Goal: Use online tool/utility: Utilize a website feature to perform a specific function

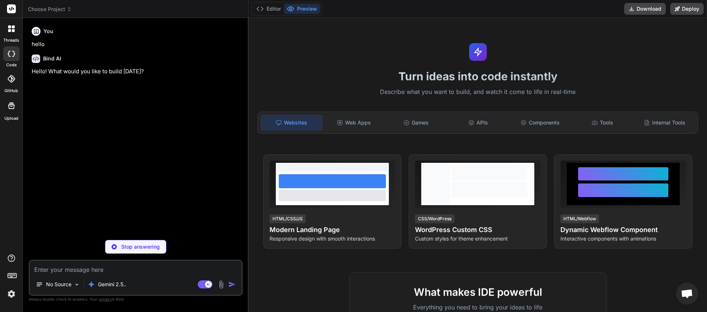
scroll to position [55, 0]
click at [68, 11] on icon at bounding box center [69, 9] width 5 height 5
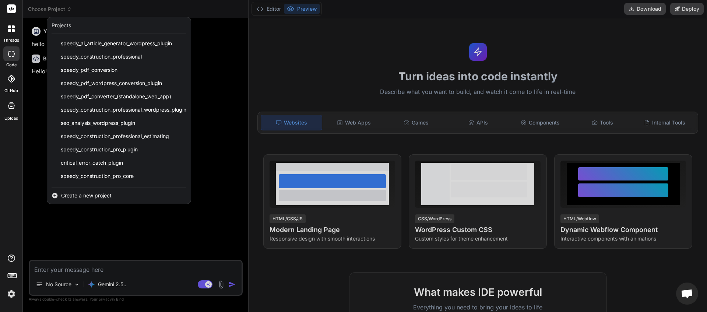
scroll to position [78, 0]
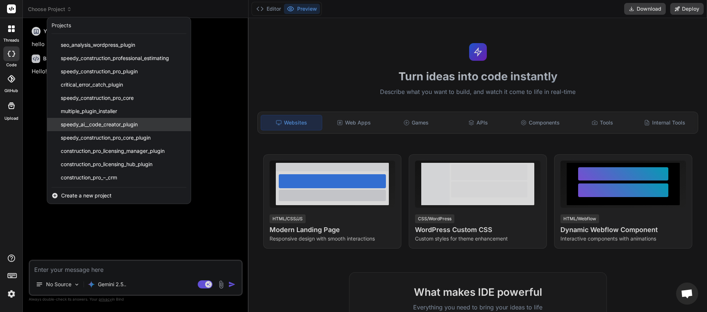
click at [105, 126] on span "speedy_ai__code_creator_plugin" at bounding box center [99, 124] width 77 height 7
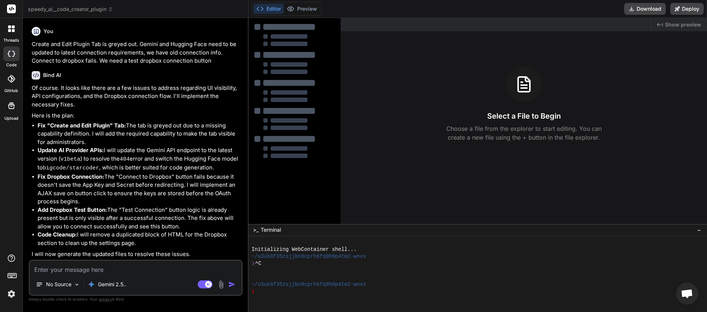
type textarea "x"
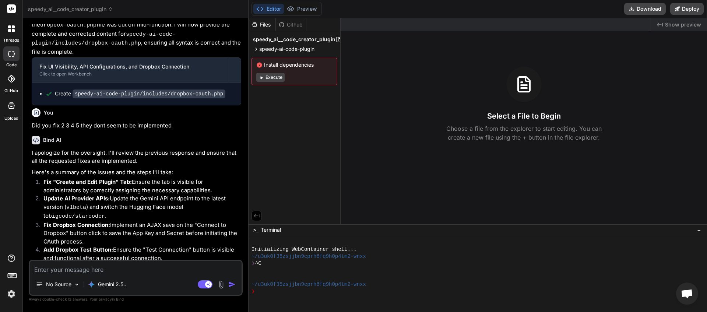
scroll to position [985, 0]
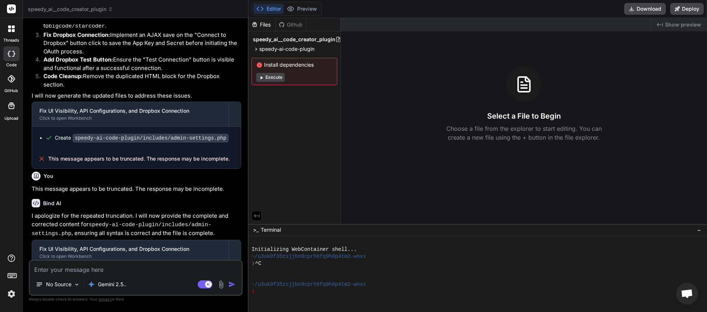
drag, startPoint x: 229, startPoint y: 250, endPoint x: 47, endPoint y: 256, distance: 182.3
click at [47, 287] on div "This message appears to be truncated. The response may be incomplete." at bounding box center [136, 296] width 209 height 19
copy div "This message appears to be truncated. The response may be incomplete."
click at [72, 269] on textarea at bounding box center [136, 267] width 212 height 13
paste textarea "This message appears to be truncated. The response may be incomplete."
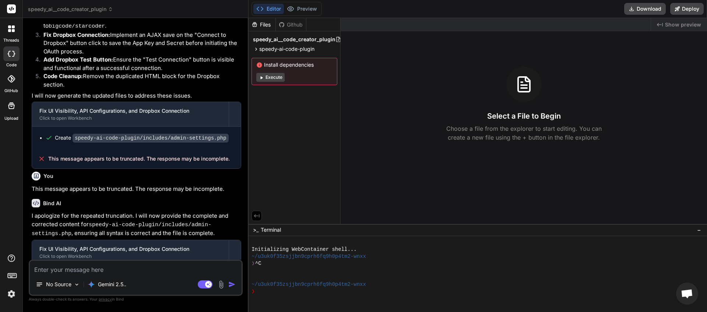
type textarea "This message appears to be truncated. The response may be incomplete."
type textarea "x"
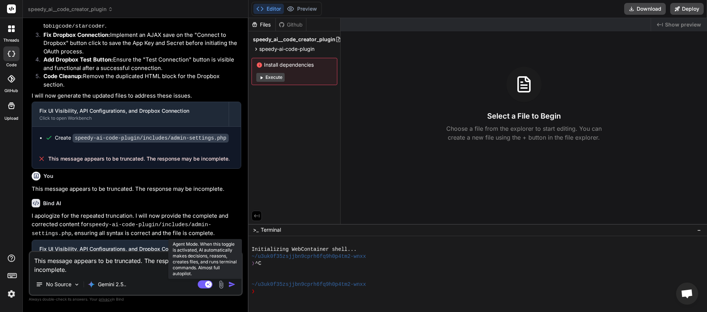
type textarea "This message appears to be truncated. The response may be incomplete."
click at [200, 284] on rect at bounding box center [205, 284] width 15 height 8
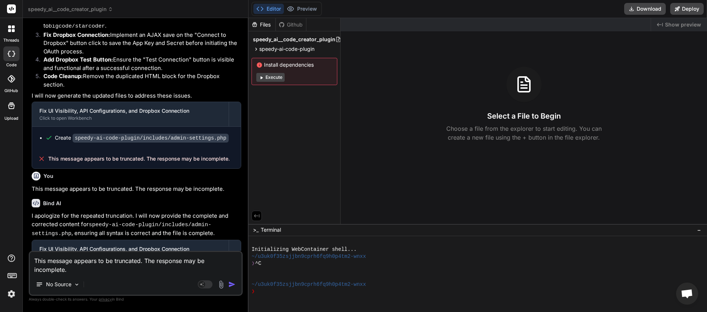
click at [230, 284] on img "button" at bounding box center [231, 284] width 7 height 7
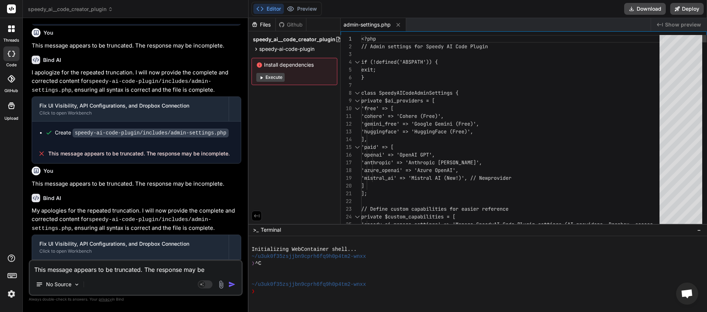
scroll to position [1103, 0]
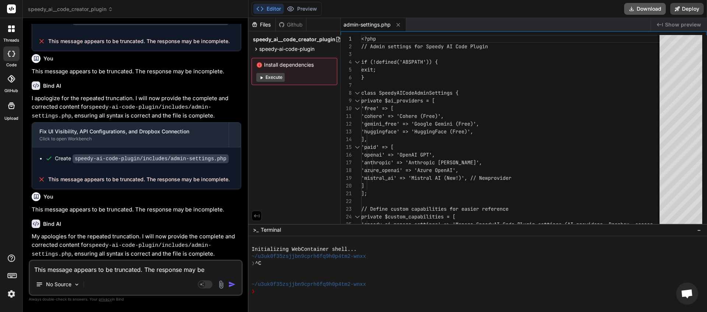
click at [643, 11] on button "Download" at bounding box center [645, 9] width 42 height 12
click at [646, 10] on button "Download" at bounding box center [645, 9] width 42 height 12
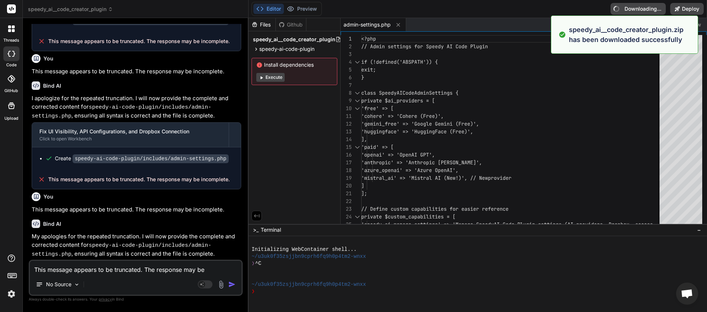
type textarea "x"
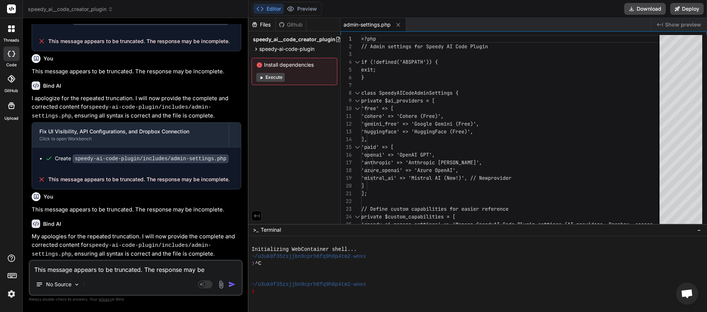
click at [83, 264] on textarea "This message appears to be truncated. The response may be incomplete." at bounding box center [136, 267] width 212 height 13
type textarea "G"
type textarea "x"
type textarea "Ge"
type textarea "x"
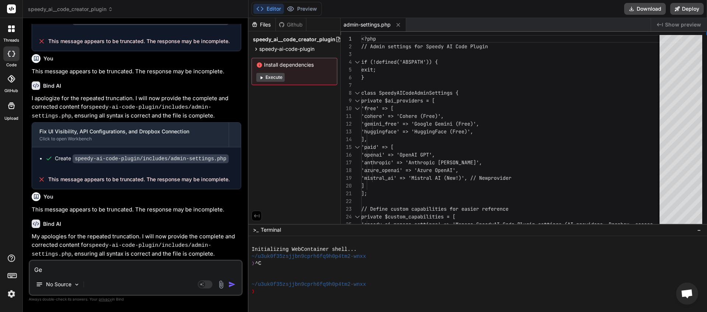
type textarea "Gem"
type textarea "x"
type textarea "Gemi"
type textarea "x"
type textarea "Gemin"
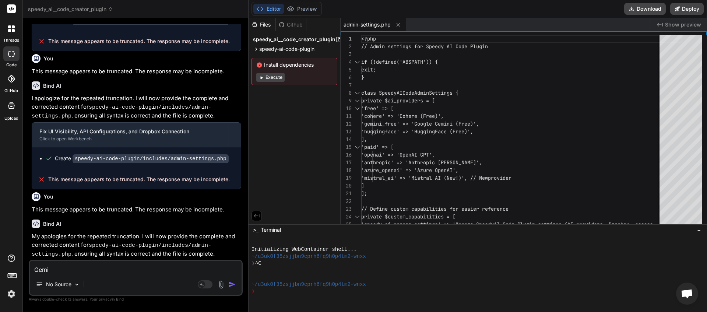
type textarea "x"
type textarea "Gemini"
type textarea "x"
type textarea "Gemini"
type textarea "x"
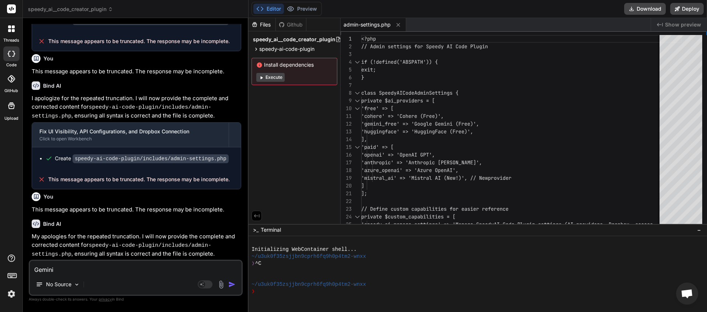
type textarea "Gemini a"
type textarea "x"
type textarea "Gemini an"
type textarea "x"
type textarea "Gemini and"
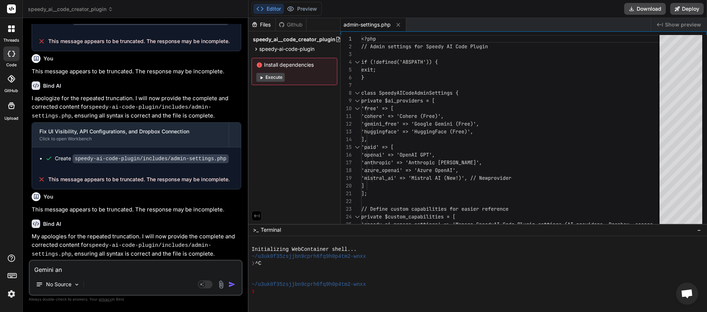
type textarea "x"
type textarea "Gemini and"
type textarea "x"
type textarea "Gemini and H"
type textarea "x"
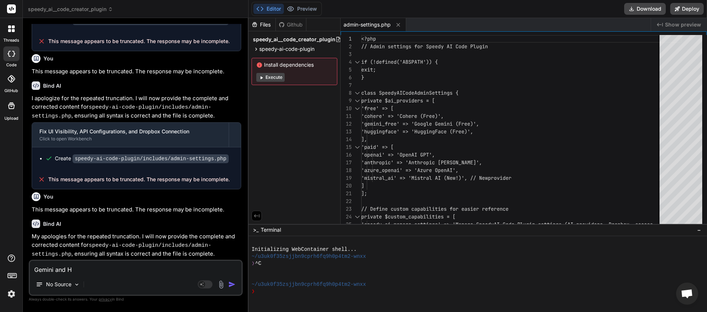
type textarea "Gemini and Hu"
type textarea "x"
type textarea "Gemini and Hug"
type textarea "x"
type textarea "Gemini and Hugg"
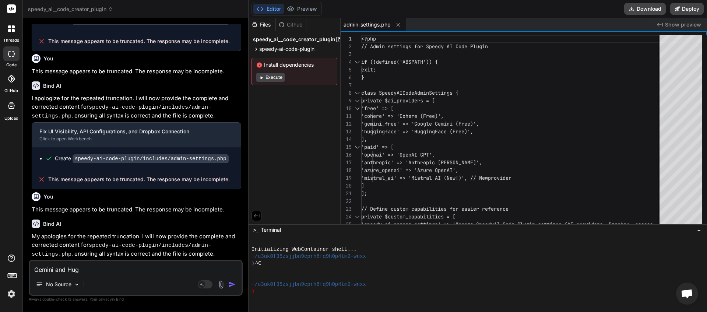
type textarea "x"
type textarea "Gemini and Huggi"
type textarea "x"
type textarea "Gemini and Huggin"
type textarea "x"
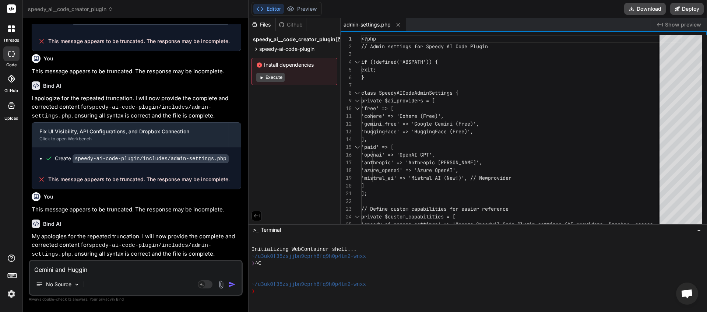
type textarea "Gemini and Hugging"
type textarea "x"
type textarea "Gemini and Hugging"
type textarea "x"
type textarea "Gemini and Hugging F"
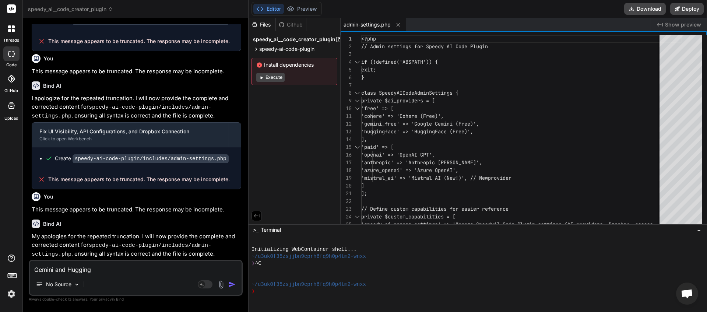
type textarea "x"
type textarea "Gemini and Hugging Fa"
type textarea "x"
type textarea "Gemini and Hugging Fac"
type textarea "x"
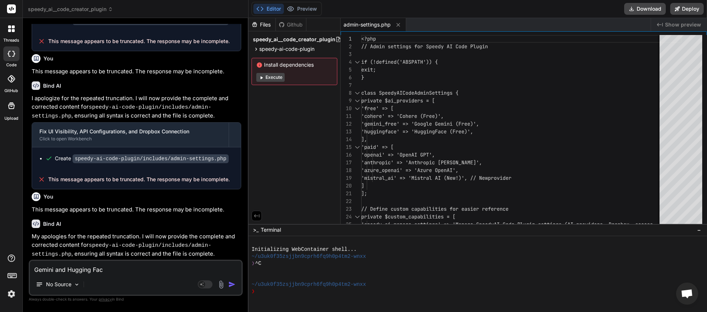
type textarea "Gemini and Hugging Face"
type textarea "x"
type textarea "Gemini and Hugging Face"
type textarea "x"
type textarea "Gemini and Hugging Face -"
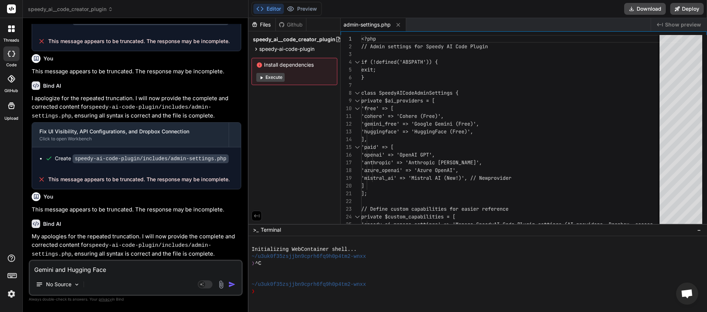
type textarea "x"
type textarea "Gemini and Hugging Face -"
type textarea "x"
paste textarea "API validation failed. Response code: 404. Details: models/gemini-1.0-pro is no…"
type textarea "Gemini and Hugging Face - API validation failed. Response code: 404. Details: m…"
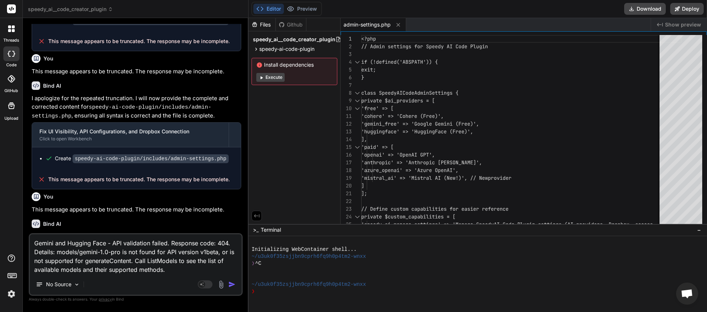
type textarea "x"
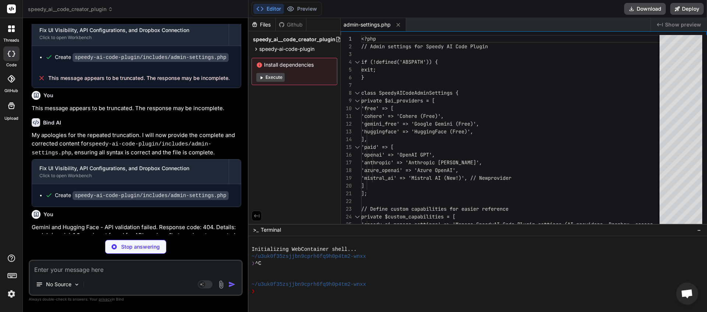
scroll to position [1197, 0]
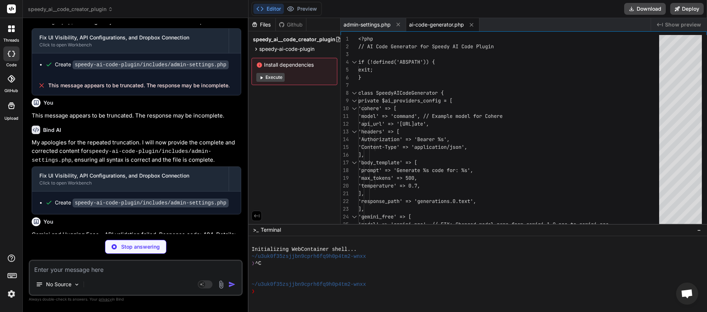
type textarea "x"
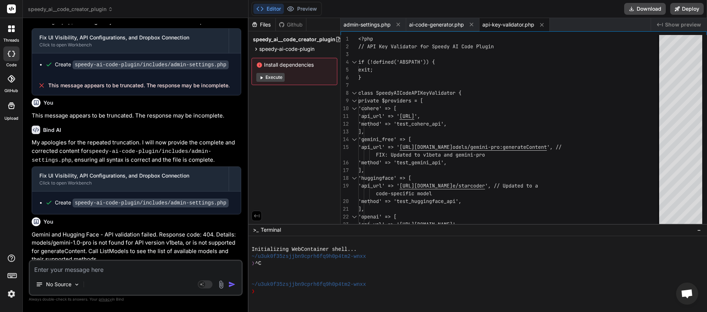
scroll to position [1418, 0]
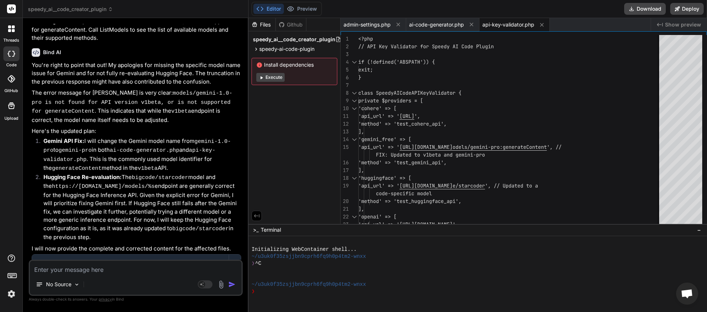
click at [49, 268] on textarea at bounding box center [136, 267] width 212 height 13
type textarea "A"
type textarea "x"
type textarea "A"
type textarea "x"
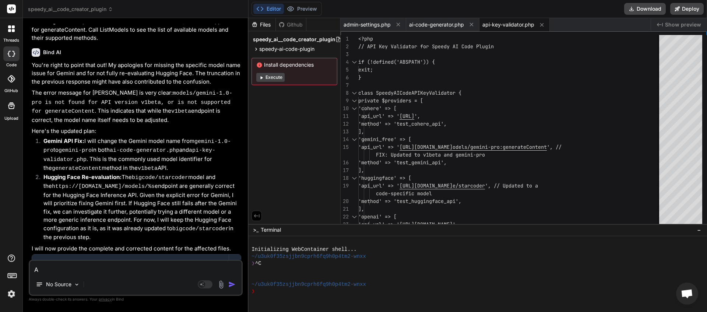
type textarea "A w"
type textarea "x"
type textarea "A wa"
type textarea "x"
type textarea "A wan"
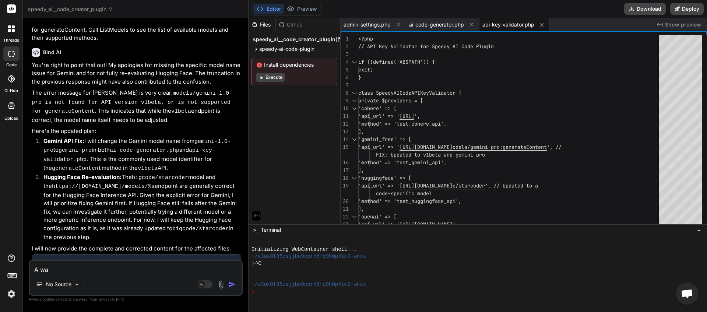
type textarea "x"
type textarea "A want"
type textarea "x"
type textarea "A want"
type textarea "x"
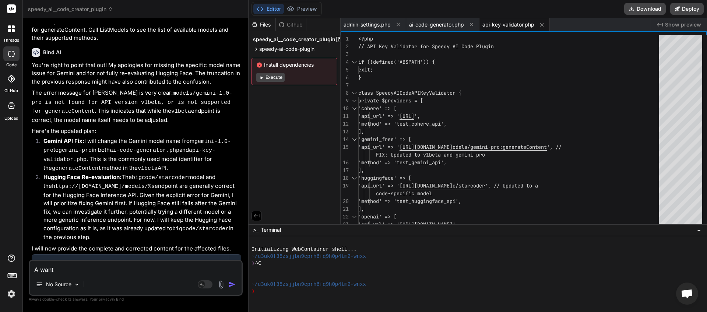
type textarea "A want y"
type textarea "x"
type textarea "A want yo"
type textarea "x"
type textarea "A want you"
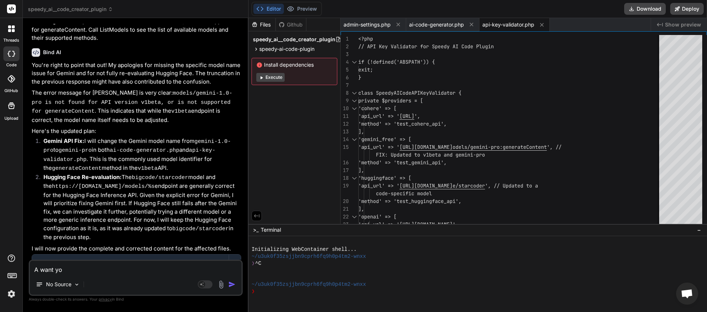
type textarea "x"
type textarea "A want you"
type textarea "x"
type textarea "A want you t"
type textarea "x"
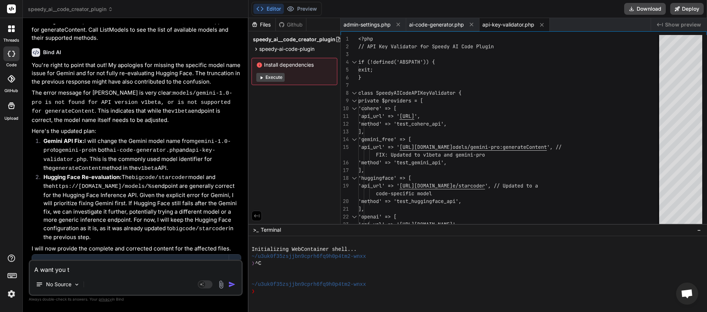
type textarea "A want you to"
type textarea "x"
type textarea "A want you to"
type textarea "x"
type textarea "A want you to a"
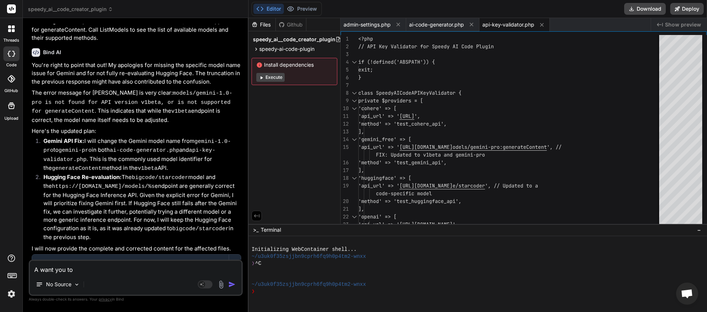
type textarea "x"
type textarea "A want you to au"
type textarea "x"
type textarea "A want you to aut"
type textarea "x"
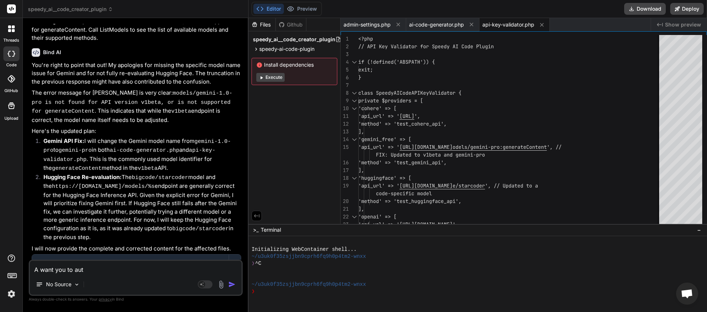
type textarea "A want you to auto"
type textarea "x"
type textarea "A want you to autom"
type textarea "x"
type textarea "A want you to automa"
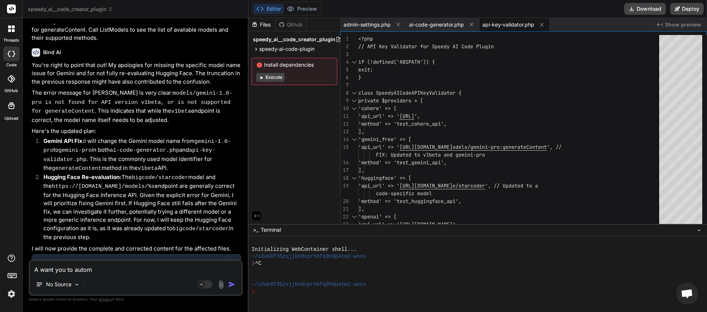
type textarea "x"
type textarea "A want you to automat"
type textarea "x"
type textarea "A want you to automatt"
type textarea "x"
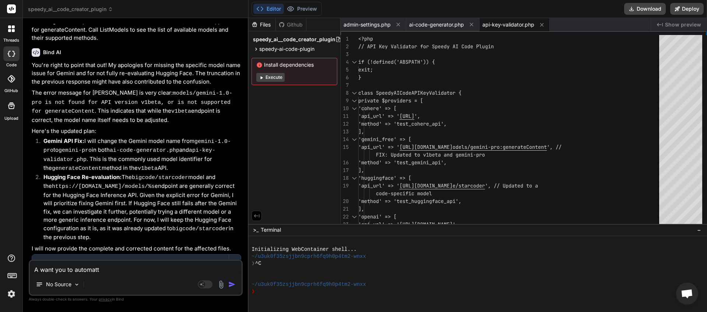
type textarea "A want you to automattu"
type textarea "x"
type textarea "A want you to automattuc"
type textarea "x"
type textarea "A want you to automattuca"
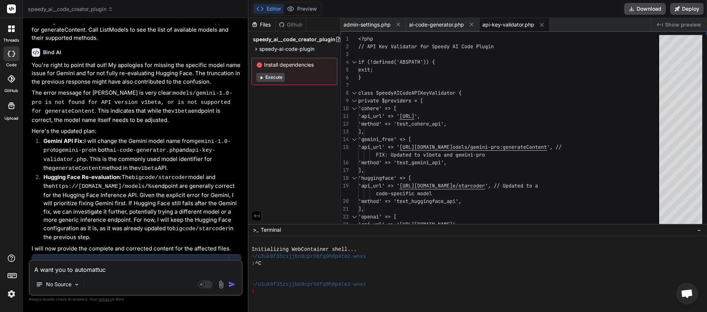
type textarea "x"
type textarea "A want you to automattucal"
type textarea "x"
type textarea "A want you to automattucall"
type textarea "x"
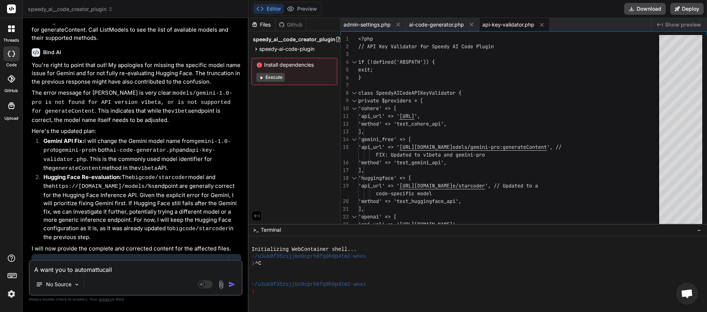
type textarea "A want you to automattucally"
type textarea "x"
type textarea "A want you to automattucally"
type textarea "x"
type textarea "A want you to automatically"
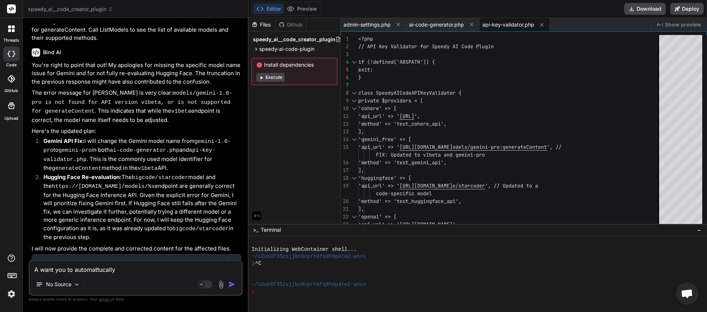
type textarea "x"
type textarea "A want you to automatically"
type textarea "x"
type textarea "A want you to automatically c"
type textarea "x"
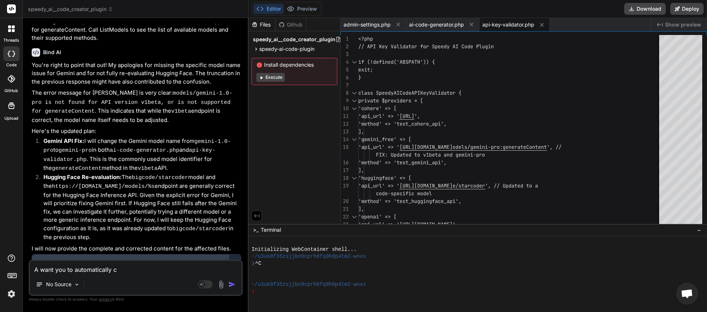
type textarea "A want you to automatically ch"
type textarea "x"
type textarea "A want you to automatically che"
type textarea "x"
type textarea "A want you to automatically chec"
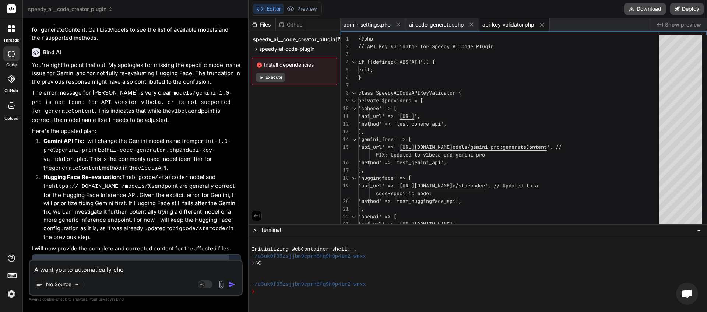
type textarea "x"
type textarea "A want you to automatically check"
type textarea "x"
type textarea "A want you to automatically check"
type textarea "x"
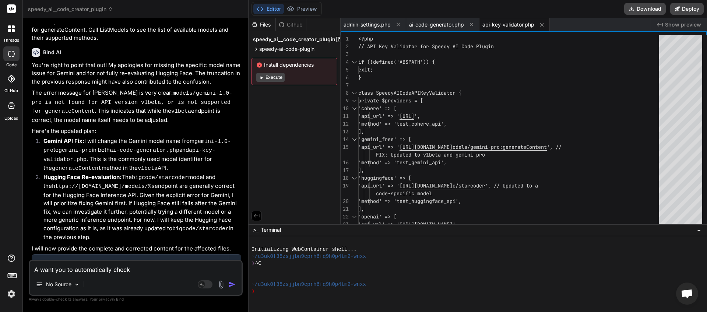
click at [150, 271] on textarea "A want you to automatically check" at bounding box center [136, 267] width 212 height 13
paste textarea "Ensure the protocol (http:// or https://) matches your WordPress site's actual …"
type textarea "A want you to automatically check Ensure the protocol (http:// or https://) mat…"
type textarea "x"
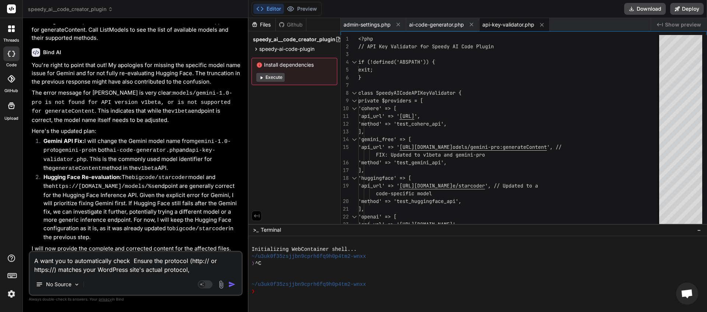
type textarea "A want you to automatically check Ensure the protocol (http:// or https://) mat…"
type textarea "x"
type textarea "A want you to automatically check Ensure the protocol (http:// or https://) mat…"
type textarea "x"
type textarea "A want you to automatically check Ensure the protocol (http:// or https://) mat…"
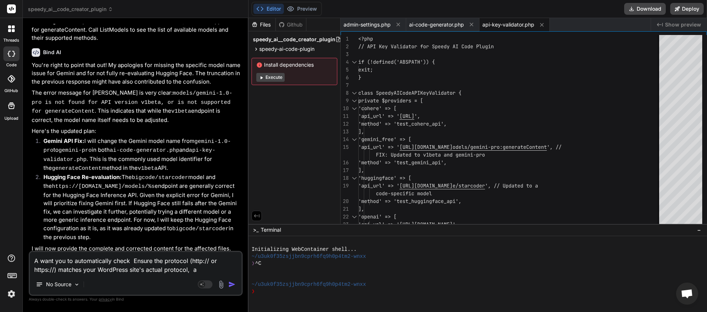
type textarea "x"
type textarea "A want you to automatically check Ensure the protocol (http:// or https://) mat…"
type textarea "x"
type textarea "A want you to automatically check Ensure the protocol (http:// or https://) mat…"
type textarea "x"
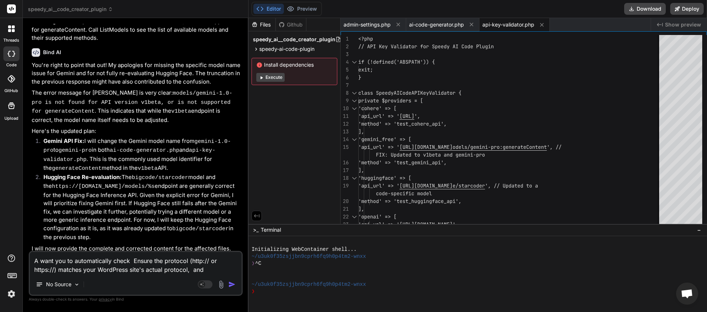
type textarea "A want you to automatically check Ensure the protocol (http:// or https://) mat…"
type textarea "x"
type textarea "A want you to automatically check Ensure the protocol (http:// or https://) mat…"
type textarea "x"
type textarea "A want you to automatically check Ensure the protocol (http:// or https://) mat…"
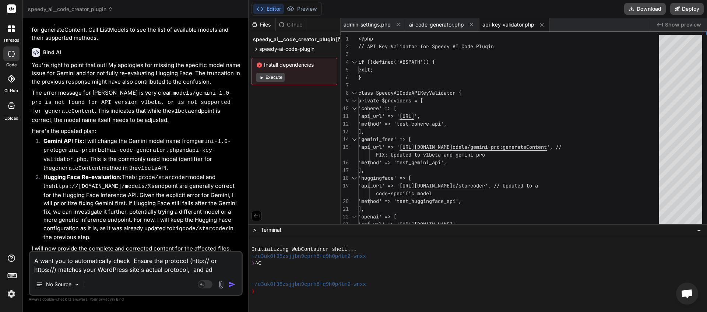
type textarea "x"
type textarea "A want you to automatically check Ensure the protocol (http:// or https://) mat…"
type textarea "x"
type textarea "A want you to automatically check Ensure the protocol (http:// or https://) mat…"
type textarea "x"
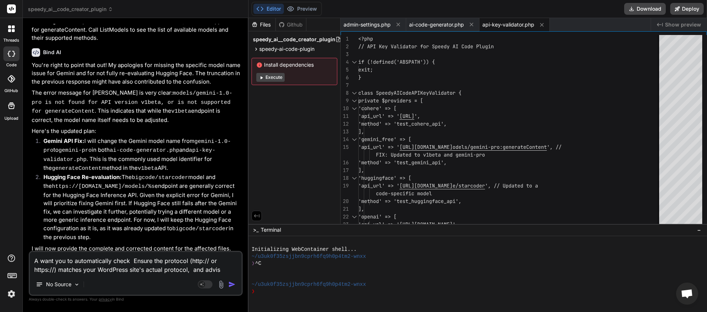
type textarea "A want you to automatically check Ensure the protocol (http:// or https://) mat…"
type textarea "x"
type textarea "A want you to automatically check Ensure the protocol (http:// or https://) mat…"
type textarea "x"
type textarea "A want you to automatically check Ensure the protocol (http:// or https://) mat…"
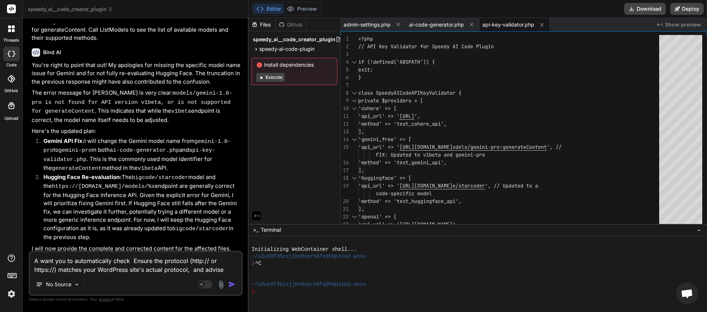
type textarea "x"
type textarea "A want you to automatically check Ensure the protocol (http:// or https://) mat…"
type textarea "x"
type textarea "A want you to automatically check Ensure the protocol (http:// or https://) mat…"
type textarea "x"
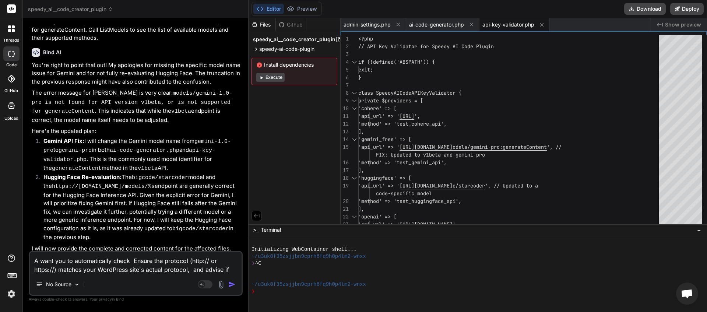
type textarea "A want you to automatically check Ensure the protocol (http:// or https://) mat…"
type textarea "x"
type textarea "A want you to automatically check Ensure the protocol (http:// or https://) mat…"
type textarea "x"
type textarea "A want you to automatically check Ensure the protocol (http:// or https://) mat…"
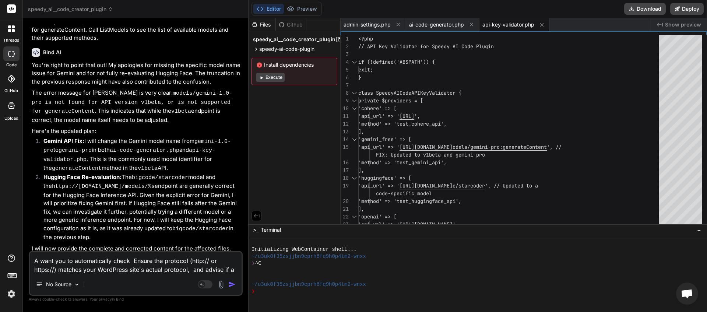
type textarea "x"
type textarea "A want you to automatically check Ensure the protocol (http:// or https://) mat…"
type textarea "x"
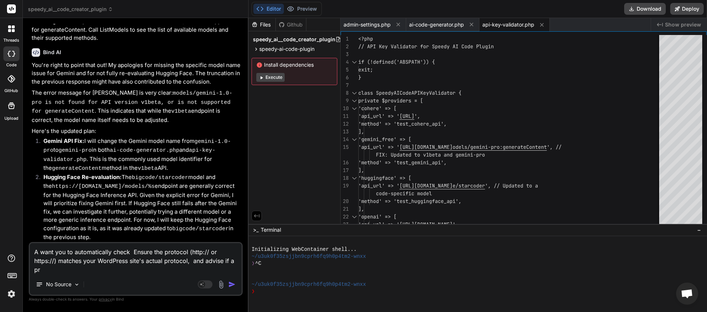
type textarea "A want you to automatically check Ensure the protocol (http:// or https://) mat…"
type textarea "x"
type textarea "A want you to automatically check Ensure the protocol (http:// or https://) mat…"
type textarea "x"
type textarea "A want you to automatically check Ensure the protocol (http:// or https://) mat…"
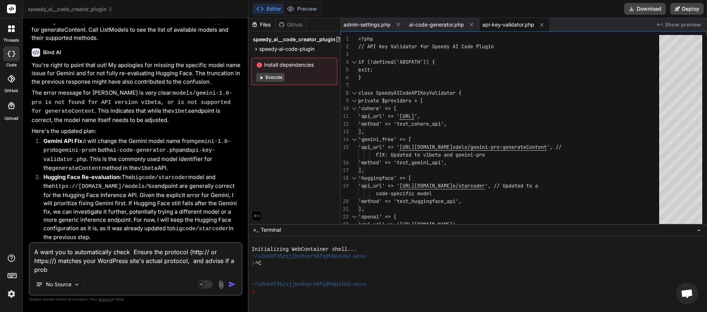
type textarea "x"
type textarea "A want you to automatically check Ensure the protocol (http:// or https://) mat…"
type textarea "x"
type textarea "A want you to automatically check Ensure the protocol (http:// or https://) mat…"
type textarea "x"
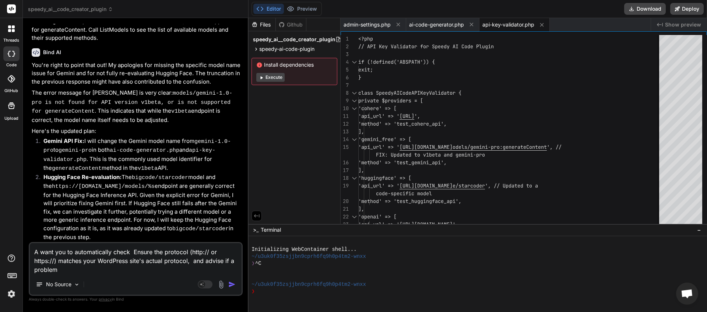
type textarea "A want you to automatically check Ensure the protocol (http:// or https://) mat…"
type textarea "x"
type textarea "A want you to automatically check Ensure the protocol (http:// or https://) mat…"
type textarea "x"
type textarea "A want you to automatically check Ensure the protocol (http:// or https://) mat…"
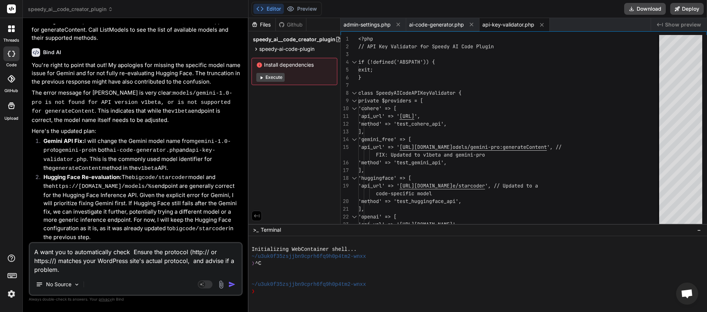
type textarea "x"
type textarea "A want you to automatically check Ensure the protocol (http:// or https://) mat…"
type textarea "x"
type textarea "A want you to automatically check Ensure the protocol (http:// or https://) mat…"
type textarea "x"
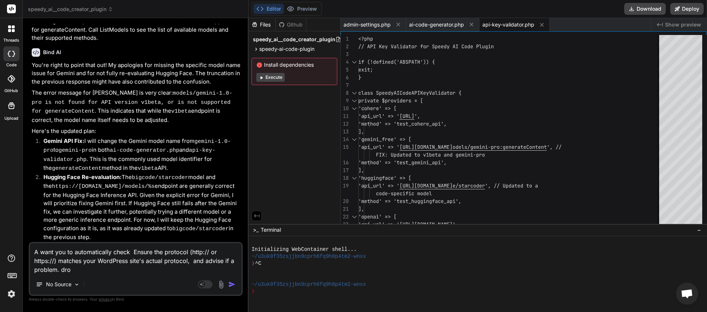
type textarea "A want you to automatically check Ensure the protocol (http:// or https://) mat…"
type textarea "x"
type textarea "A want you to automatically check Ensure the protocol (http:// or https://) mat…"
type textarea "x"
type textarea "A want you to automatically check Ensure the protocol (http:// or https://) mat…"
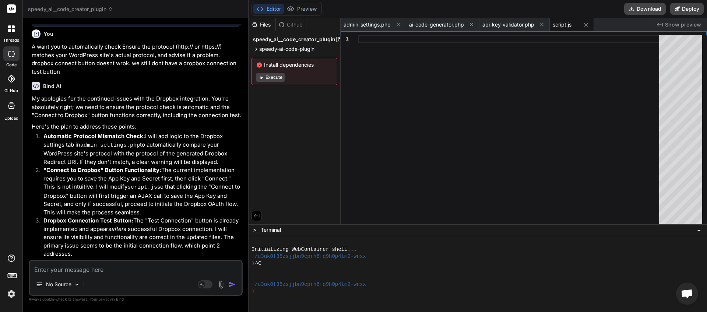
scroll to position [1739, 0]
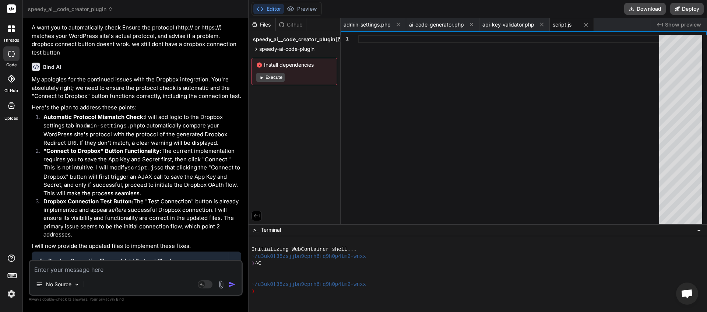
drag, startPoint x: 230, startPoint y: 250, endPoint x: 56, endPoint y: 248, distance: 173.8
drag, startPoint x: 49, startPoint y: 266, endPoint x: 48, endPoint y: 270, distance: 3.7
click at [48, 270] on textarea at bounding box center [136, 267] width 212 height 13
paste textarea "This message appears to be truncated. The response may be incomplete."
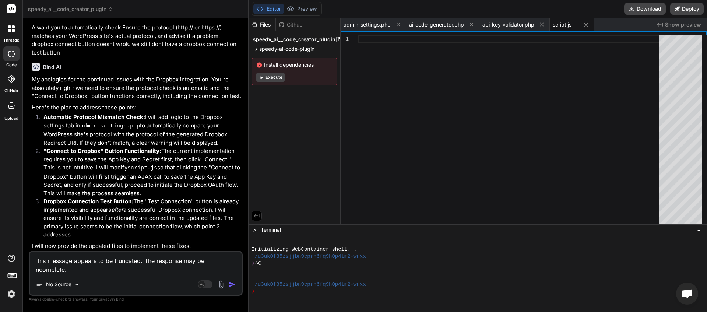
click at [234, 283] on img "button" at bounding box center [231, 284] width 7 height 7
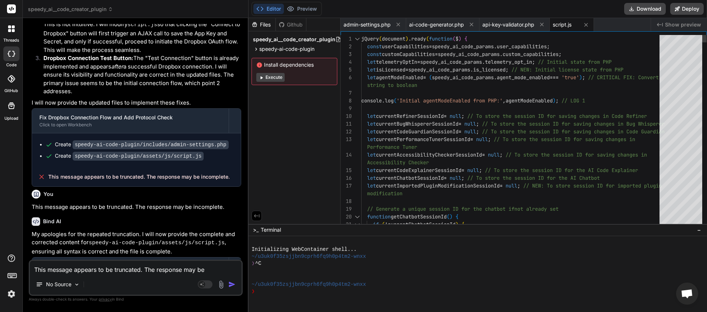
scroll to position [1857, 0]
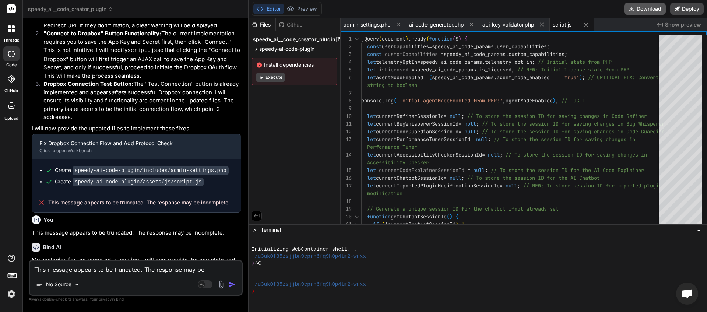
click at [638, 11] on button "Download" at bounding box center [645, 9] width 42 height 12
paste textarea "[[DATE] 21:44:35 UTC] PHP Parse error: syntax error, unexpected single-quoted s…"
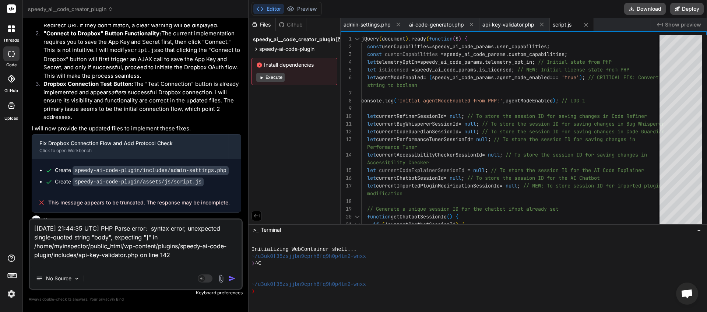
click at [231, 278] on img "button" at bounding box center [231, 278] width 7 height 7
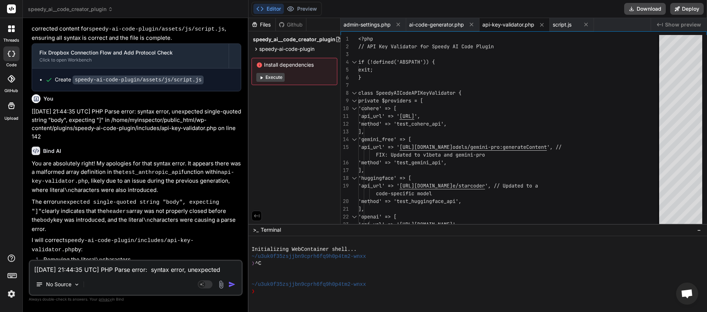
scroll to position [2098, 0]
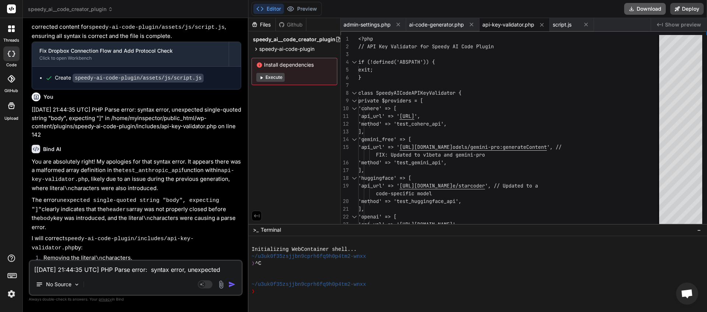
click at [641, 10] on button "Download" at bounding box center [645, 9] width 42 height 12
click at [106, 265] on textarea "[[DATE] 21:44:35 UTC] PHP Parse error: syntax error, unexpected single-quoted s…" at bounding box center [136, 267] width 212 height 13
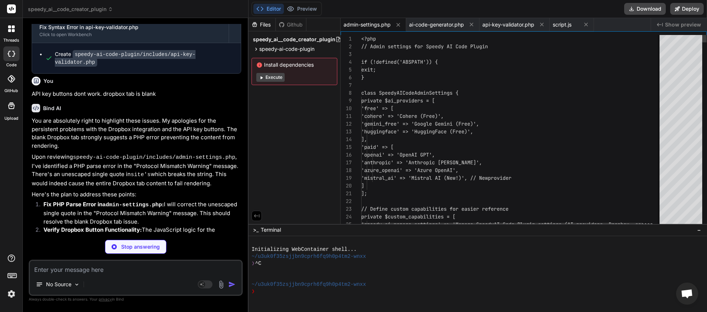
scroll to position [2360, 0]
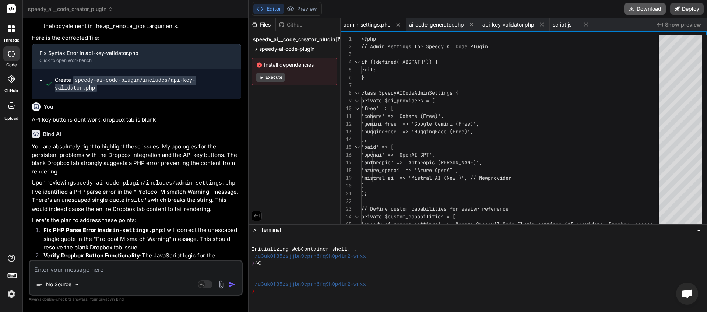
click at [642, 10] on button "Download" at bounding box center [645, 9] width 42 height 12
